Goal: Information Seeking & Learning: Learn about a topic

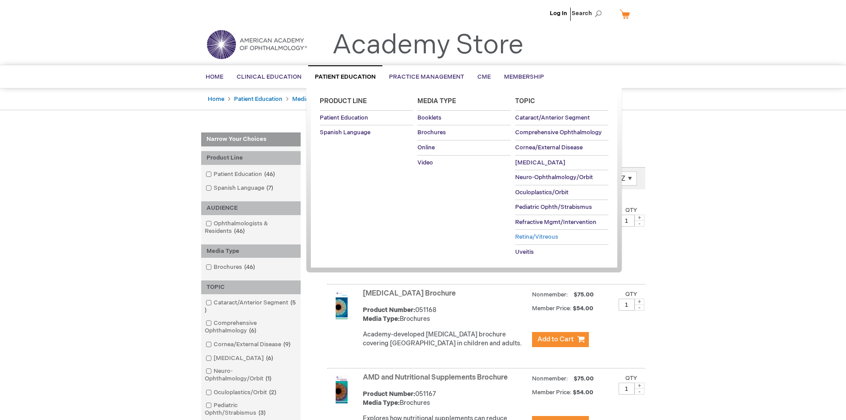
click at [540, 234] on span "Retina/Vitreous" at bounding box center [536, 236] width 43 height 7
